Goal: Obtain resource: Download file/media

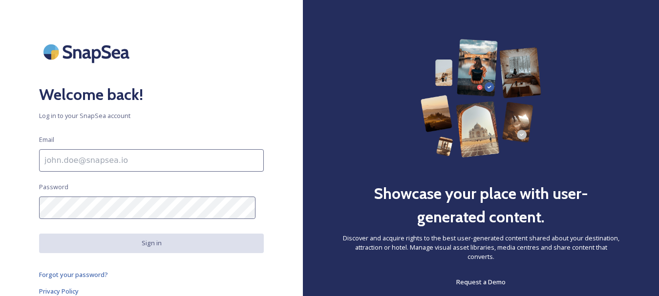
scroll to position [4, 0]
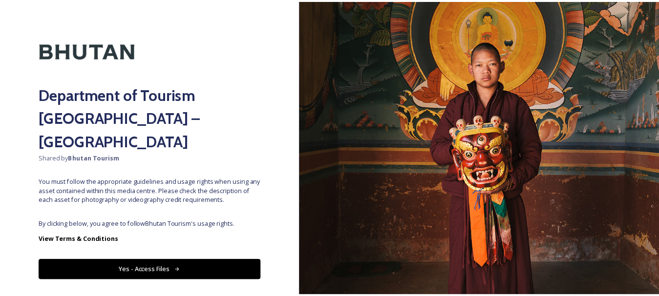
scroll to position [24, 0]
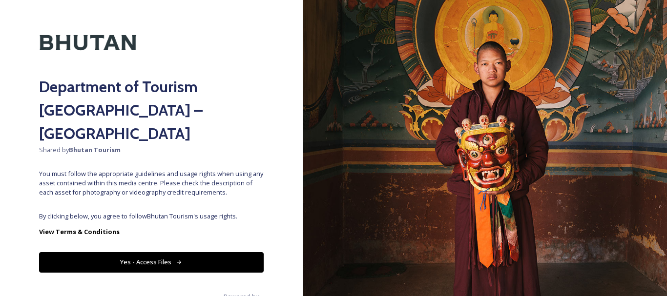
click at [156, 253] on button "Yes - Access Files" at bounding box center [151, 263] width 225 height 20
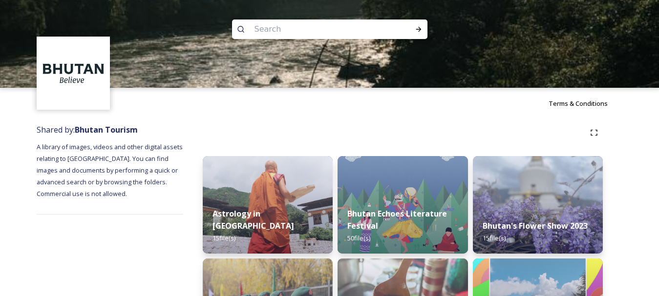
click at [257, 30] on input at bounding box center [317, 29] width 134 height 21
type input "jomolhari"
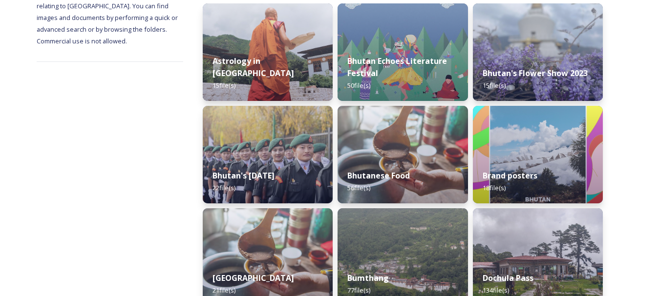
scroll to position [0, 0]
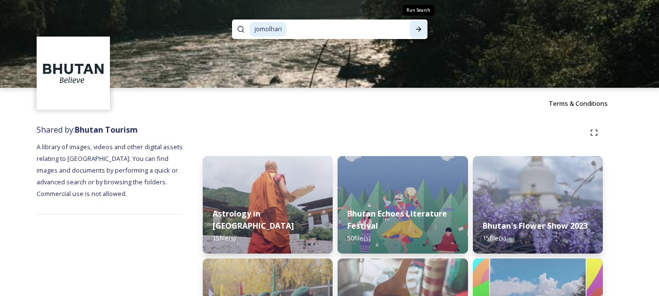
click at [420, 30] on icon at bounding box center [418, 29] width 5 height 5
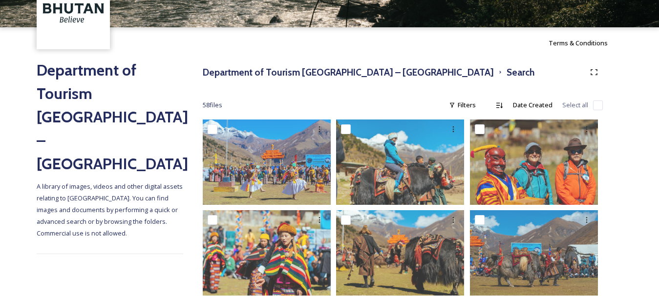
scroll to position [59, 0]
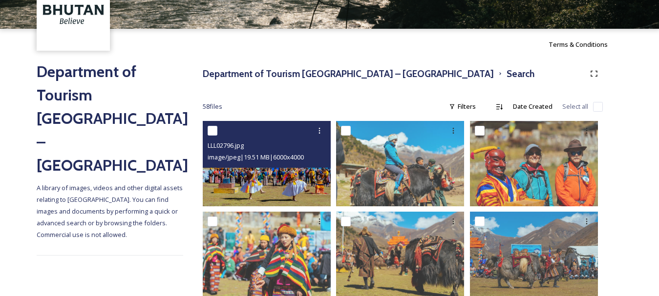
click at [290, 176] on img at bounding box center [267, 163] width 128 height 85
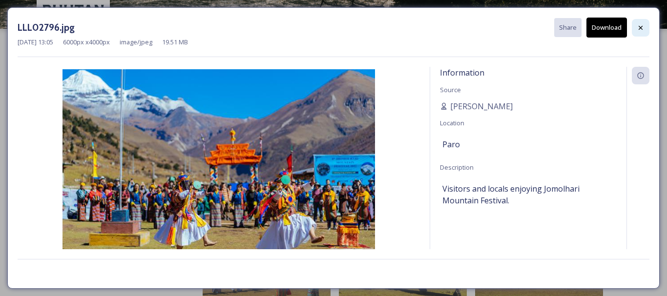
click at [638, 25] on icon at bounding box center [641, 28] width 8 height 8
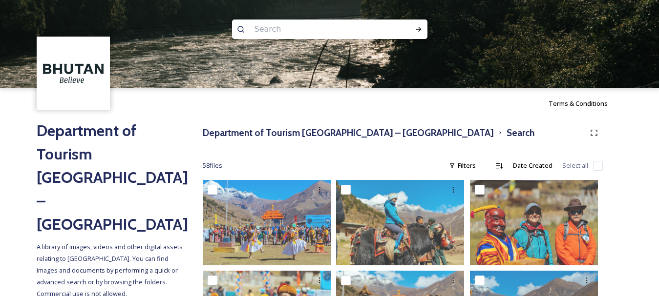
click at [283, 27] on input at bounding box center [317, 29] width 134 height 21
type input "B"
type input "Bhut"
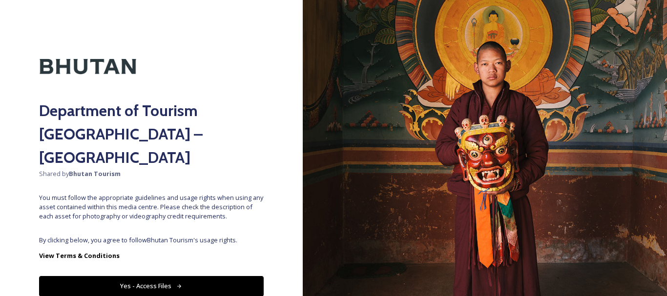
click at [135, 276] on button "Yes - Access Files" at bounding box center [151, 286] width 225 height 20
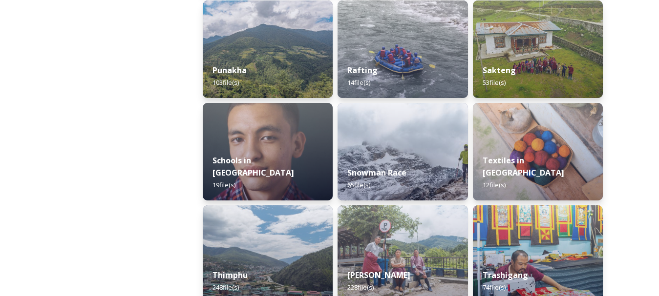
scroll to position [977, 0]
click at [405, 139] on img at bounding box center [403, 152] width 133 height 100
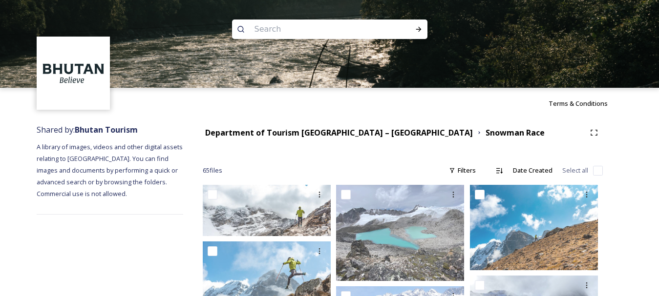
click at [278, 33] on input at bounding box center [317, 29] width 134 height 21
type input "trekking"
click at [238, 29] on icon at bounding box center [240, 29] width 7 height 7
click at [417, 28] on icon at bounding box center [419, 29] width 8 height 8
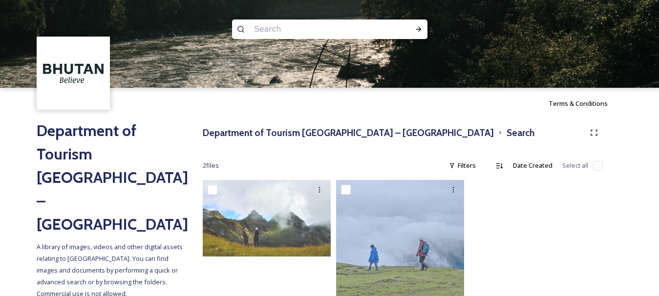
scroll to position [33, 0]
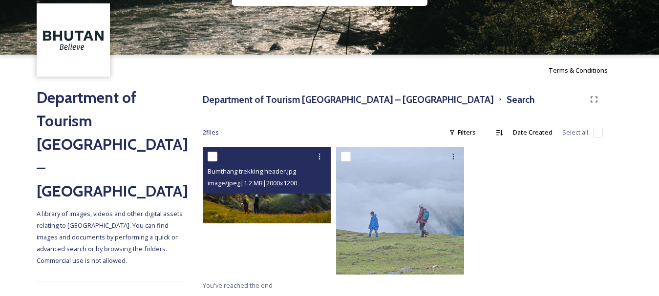
click at [267, 196] on img at bounding box center [267, 185] width 128 height 77
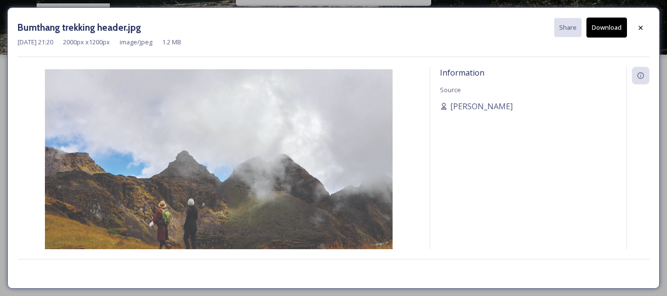
click at [608, 28] on button "Download" at bounding box center [607, 28] width 41 height 20
click at [641, 27] on icon at bounding box center [641, 27] width 4 height 4
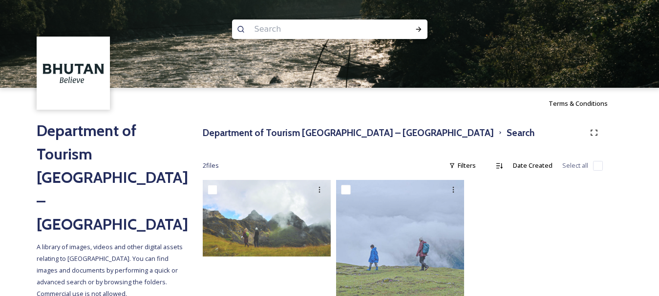
click at [278, 27] on input at bounding box center [317, 29] width 134 height 21
type input "bhutan"
click at [420, 30] on icon at bounding box center [419, 29] width 8 height 8
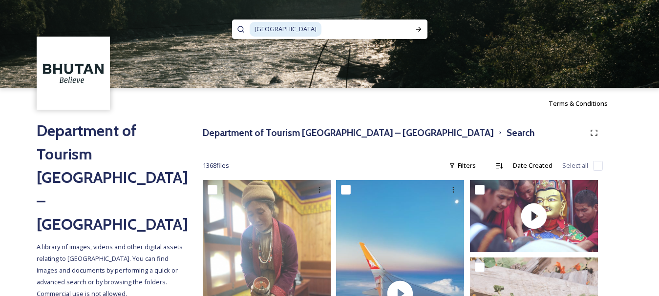
click at [322, 25] on input at bounding box center [365, 29] width 87 height 21
type input "hiking"
click at [418, 27] on icon at bounding box center [419, 29] width 8 height 8
click at [276, 28] on span "bhutan" at bounding box center [286, 29] width 72 height 14
click at [421, 30] on icon at bounding box center [419, 29] width 8 height 8
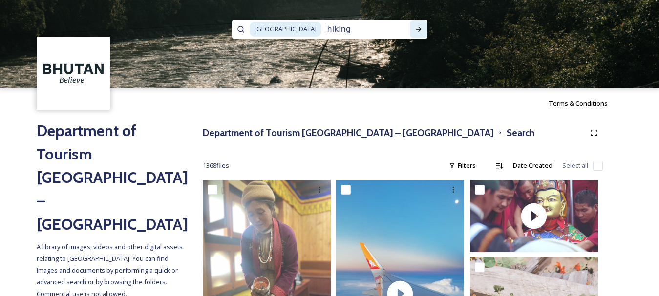
click at [419, 29] on icon at bounding box center [418, 29] width 5 height 5
click at [264, 27] on span "bhutan" at bounding box center [286, 29] width 72 height 14
click at [277, 28] on span "bhutan" at bounding box center [286, 29] width 72 height 14
click at [284, 27] on input "hiking" at bounding box center [324, 29] width 128 height 21
type input "hiking"
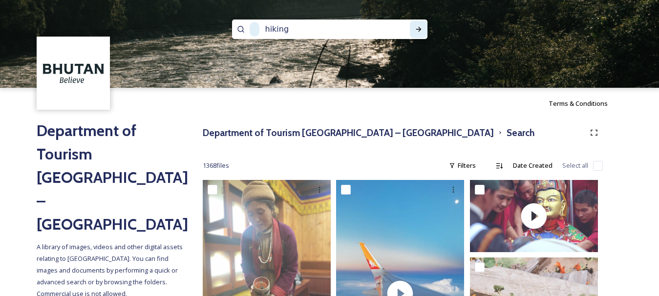
click at [420, 26] on icon at bounding box center [419, 29] width 8 height 8
